Goal: Task Accomplishment & Management: Use online tool/utility

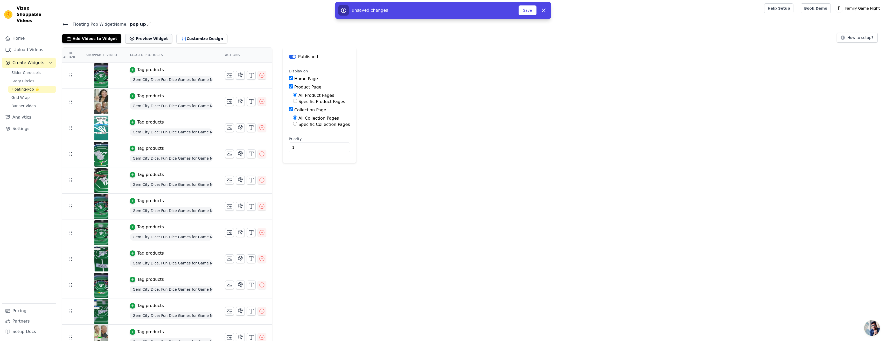
click at [148, 40] on button "Preview Widget" at bounding box center [148, 38] width 47 height 9
click at [528, 10] on button "Save" at bounding box center [528, 10] width 18 height 10
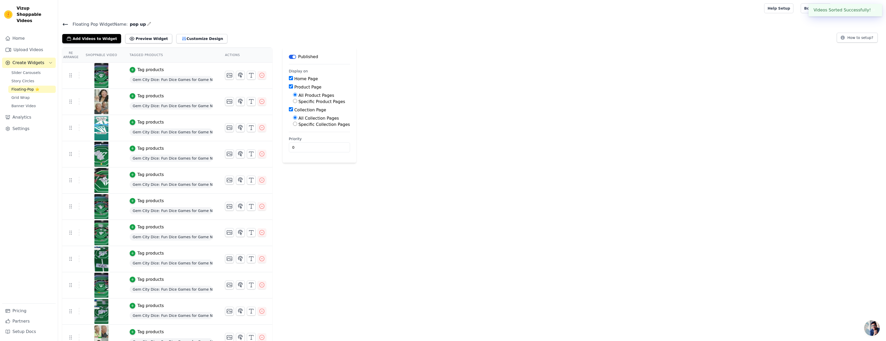
click at [205, 72] on div "Tag products" at bounding box center [171, 70] width 83 height 6
click at [137, 39] on button "Preview Widget" at bounding box center [148, 38] width 47 height 9
click at [71, 154] on icon at bounding box center [70, 154] width 6 height 6
drag, startPoint x: 73, startPoint y: 155, endPoint x: 163, endPoint y: 150, distance: 90.4
click at [163, 150] on div "Tag products" at bounding box center [171, 148] width 83 height 6
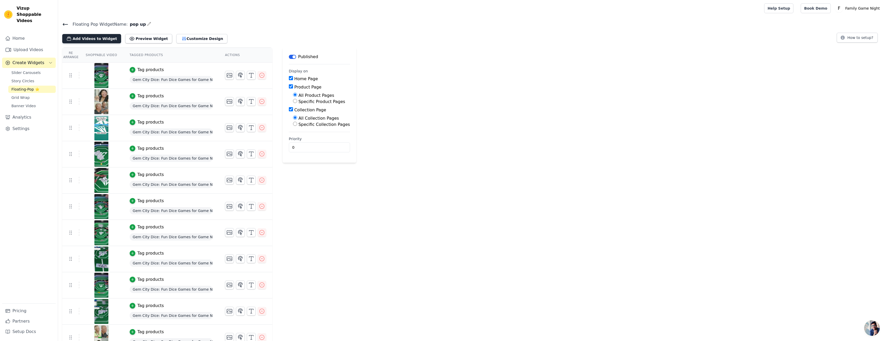
click at [97, 39] on button "Add Videos to Widget" at bounding box center [91, 38] width 59 height 9
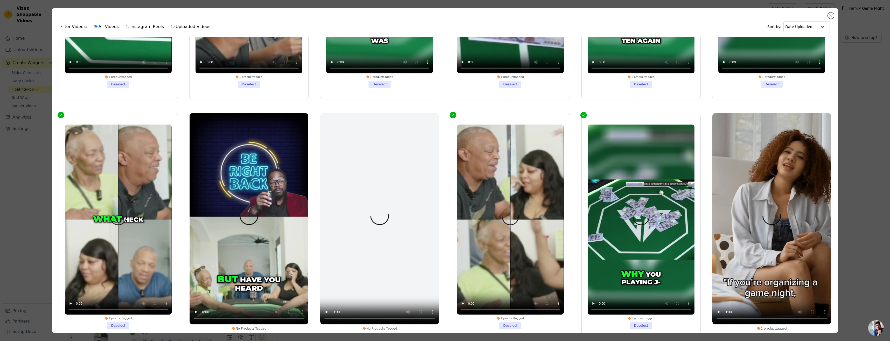
scroll to position [467, 0]
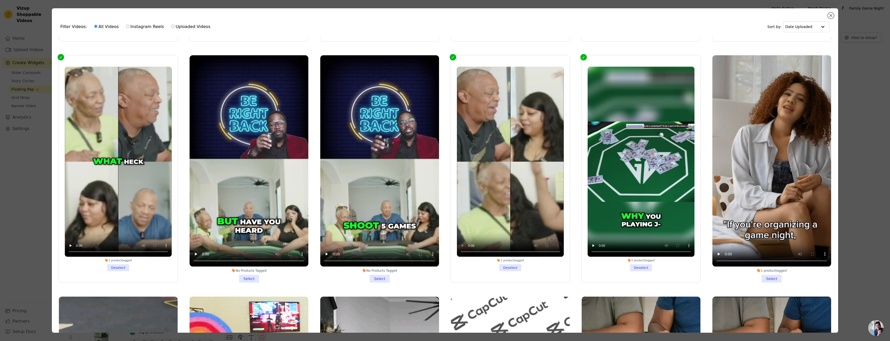
click at [452, 55] on label "1 product tagged Deselect" at bounding box center [510, 169] width 119 height 228
click at [0, 0] on input "1 product tagged Deselect" at bounding box center [0, 0] width 0 height 0
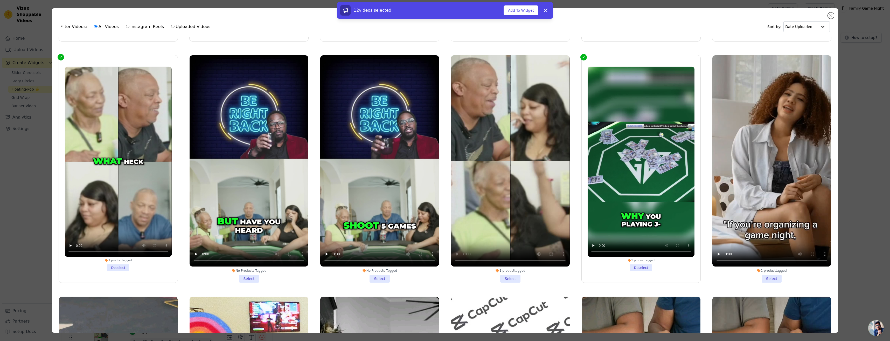
click at [582, 55] on label "1 product tagged Deselect" at bounding box center [641, 169] width 119 height 228
click at [0, 0] on input "1 product tagged Deselect" at bounding box center [0, 0] width 0 height 0
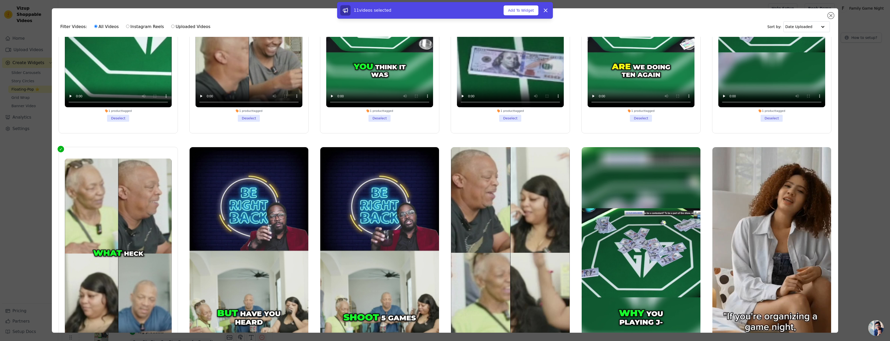
scroll to position [363, 0]
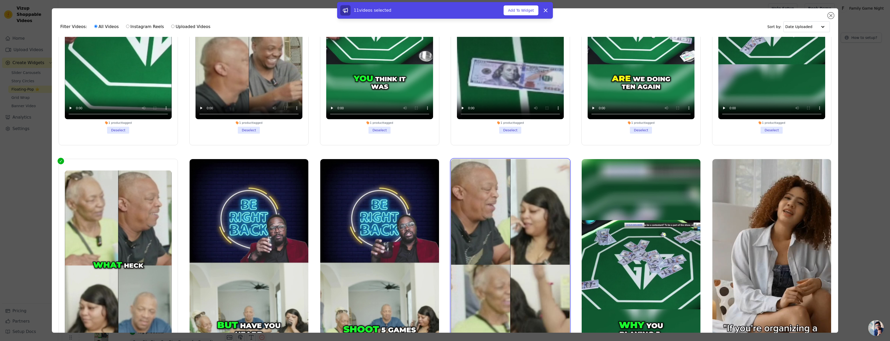
click at [510, 245] on video at bounding box center [510, 264] width 119 height 211
click at [605, 247] on video at bounding box center [641, 264] width 119 height 211
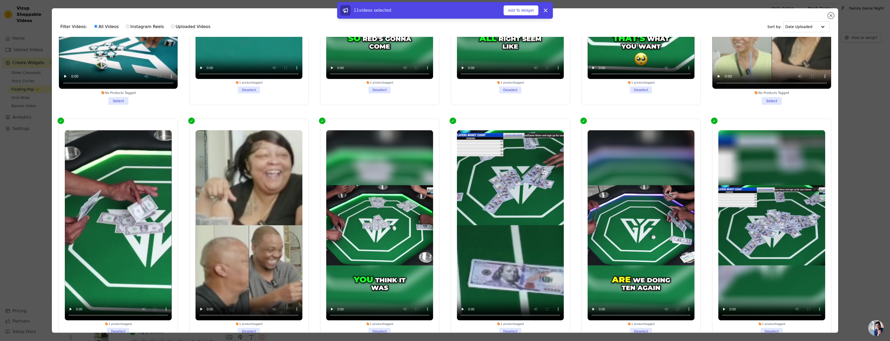
scroll to position [156, 0]
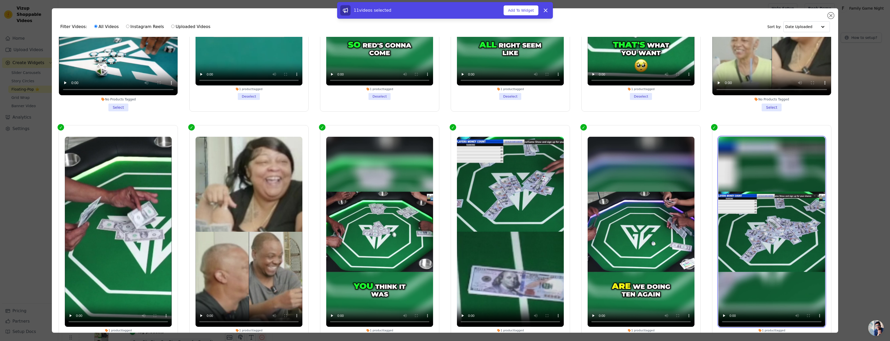
click at [743, 230] on video at bounding box center [772, 232] width 107 height 190
click at [712, 125] on label "1 product tagged Deselect" at bounding box center [771, 239] width 119 height 228
click at [0, 0] on input "1 product tagged Deselect" at bounding box center [0, 0] width 0 height 0
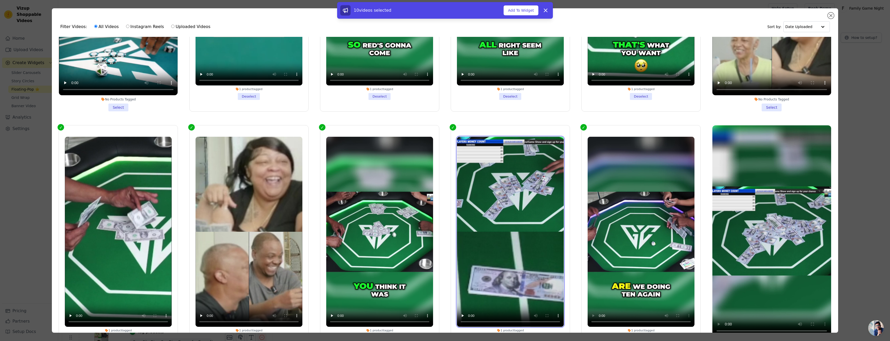
click at [484, 208] on video at bounding box center [510, 232] width 107 height 190
click at [451, 128] on label "1 product tagged Deselect" at bounding box center [510, 239] width 119 height 228
click at [0, 0] on input "1 product tagged Deselect" at bounding box center [0, 0] width 0 height 0
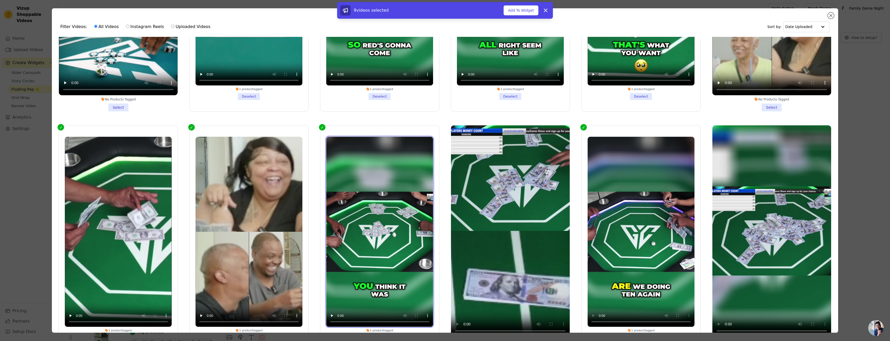
click at [372, 233] on video at bounding box center [379, 232] width 107 height 190
click at [321, 127] on label "1 product tagged Deselect" at bounding box center [379, 239] width 119 height 228
click at [0, 0] on input "1 product tagged Deselect" at bounding box center [0, 0] width 0 height 0
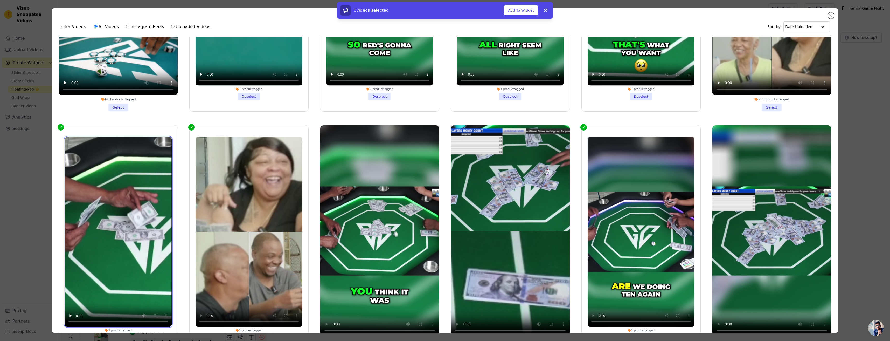
click at [129, 253] on video at bounding box center [118, 232] width 107 height 190
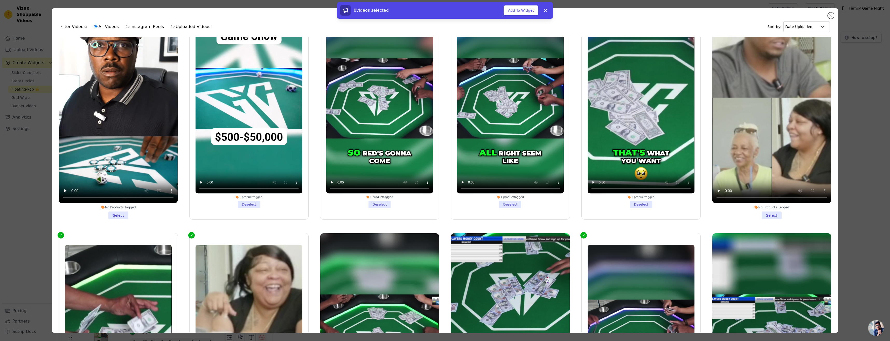
scroll to position [0, 0]
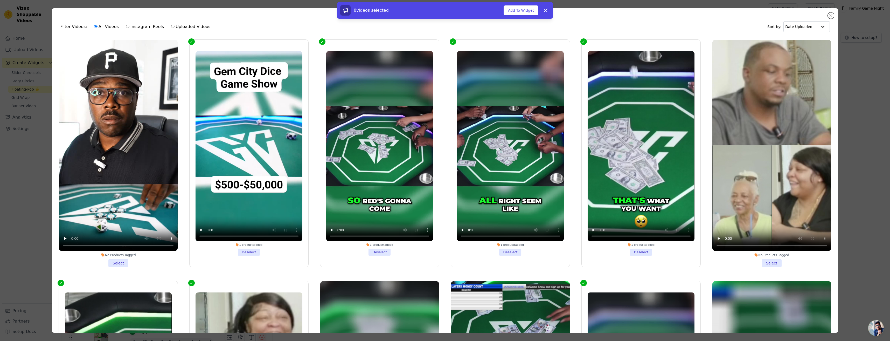
click at [582, 44] on label "1 product tagged Deselect" at bounding box center [641, 153] width 119 height 228
click at [0, 0] on input "1 product tagged Deselect" at bounding box center [0, 0] width 0 height 0
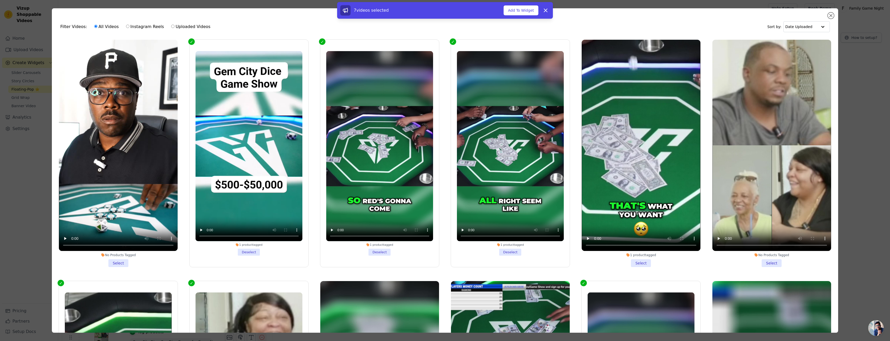
click at [451, 40] on label "1 product tagged Deselect" at bounding box center [510, 153] width 119 height 228
click at [0, 0] on input "1 product tagged Deselect" at bounding box center [0, 0] width 0 height 0
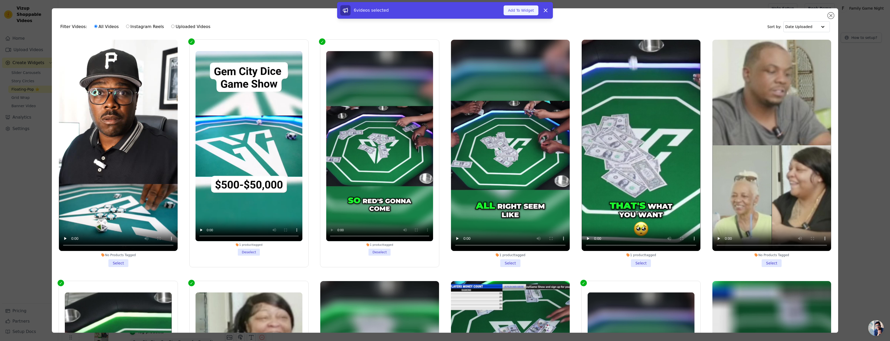
click at [517, 12] on button "Add To Widget" at bounding box center [521, 10] width 35 height 10
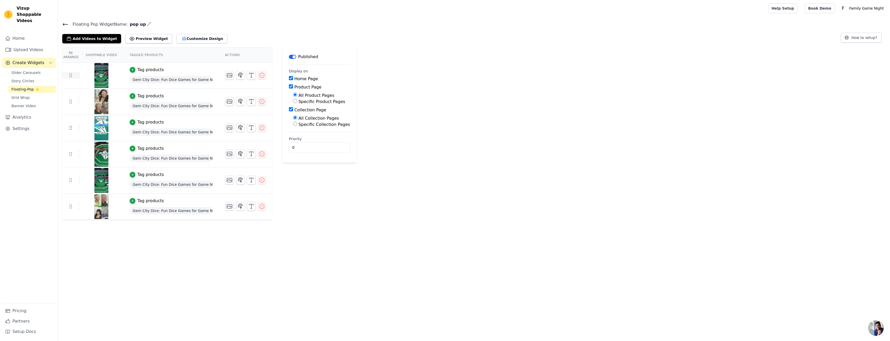
click at [71, 76] on icon at bounding box center [70, 75] width 6 height 6
click at [219, 78] on td at bounding box center [245, 73] width 53 height 21
click at [297, 147] on input "0" at bounding box center [319, 147] width 61 height 10
click at [327, 146] on input "1" at bounding box center [319, 147] width 61 height 10
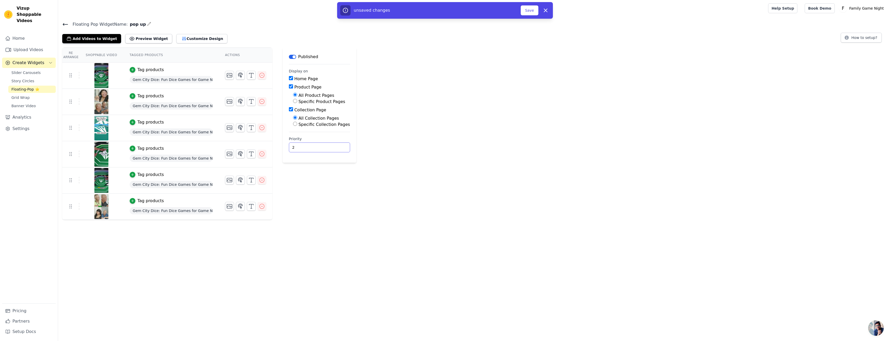
click at [327, 146] on input "2" at bounding box center [319, 147] width 61 height 10
click at [327, 146] on input "3" at bounding box center [319, 147] width 61 height 10
click at [327, 146] on input "6" at bounding box center [319, 147] width 61 height 10
type input "7"
click at [327, 146] on input "7" at bounding box center [319, 147] width 61 height 10
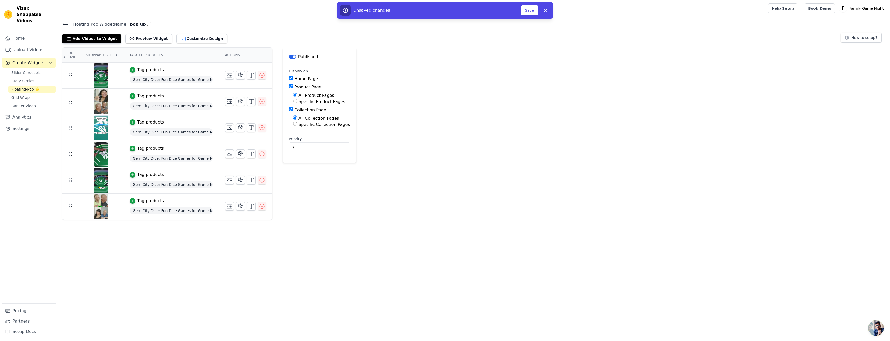
click at [525, 16] on div "unsaved changes Save Dismiss" at bounding box center [445, 10] width 216 height 17
click at [523, 13] on button "Save" at bounding box center [530, 10] width 18 height 10
click at [523, 14] on button "Save" at bounding box center [530, 10] width 18 height 10
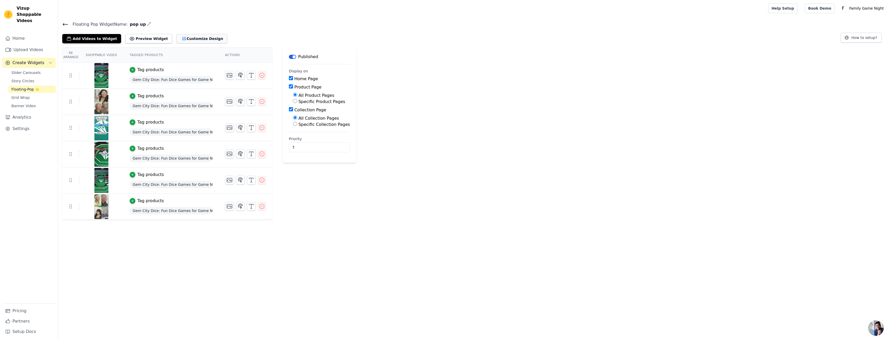
click at [180, 39] on button "Customize Design" at bounding box center [201, 38] width 51 height 9
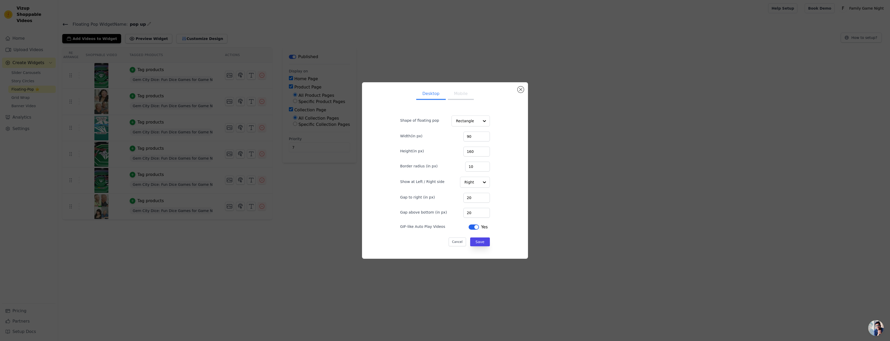
click at [459, 92] on button "Mobile" at bounding box center [461, 93] width 26 height 11
click at [429, 65] on div "Desktop Mobile Shape of floating pop Rectangle Width(in px) 90 Height(in px) 16…" at bounding box center [445, 170] width 890 height 341
